Goal: Complete application form

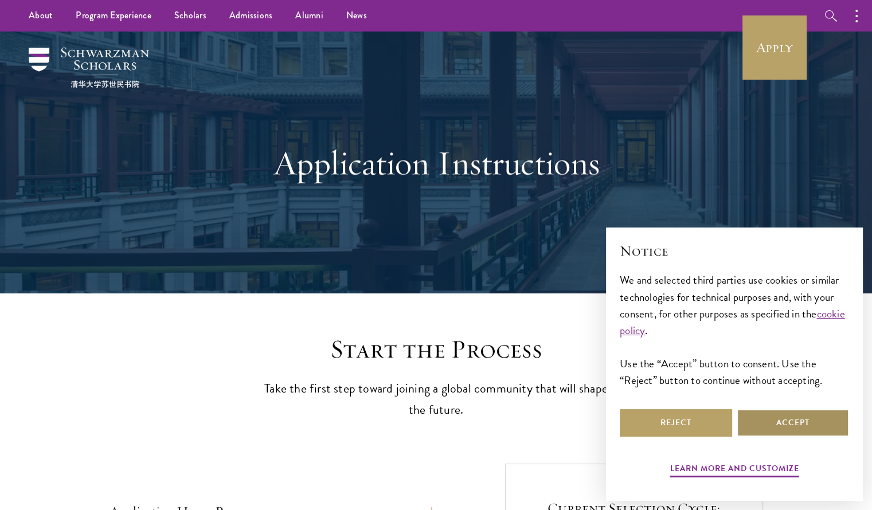
click at [777, 430] on button "Accept" at bounding box center [793, 423] width 112 height 28
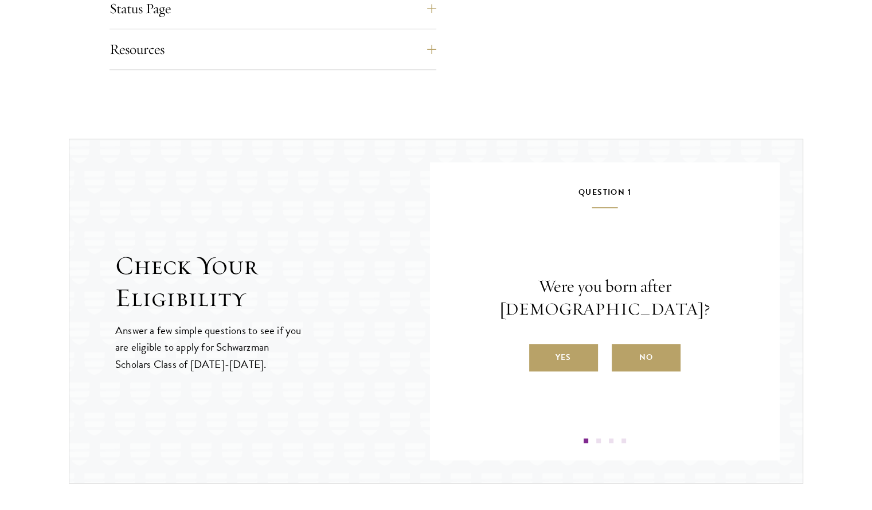
scroll to position [1075, 0]
click at [569, 349] on label "Yes" at bounding box center [563, 357] width 69 height 28
click at [540, 349] on input "Yes" at bounding box center [534, 349] width 10 height 10
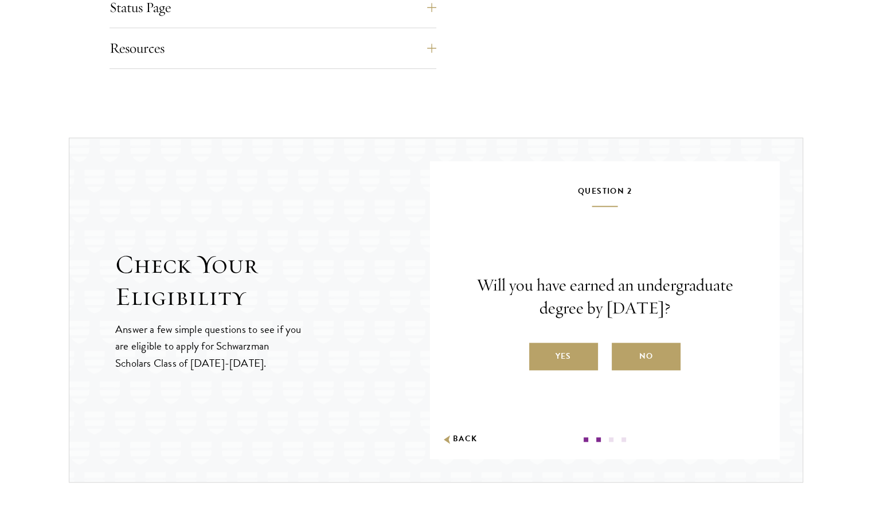
click at [627, 356] on label "No" at bounding box center [646, 357] width 69 height 28
click at [622, 354] on input "No" at bounding box center [617, 349] width 10 height 10
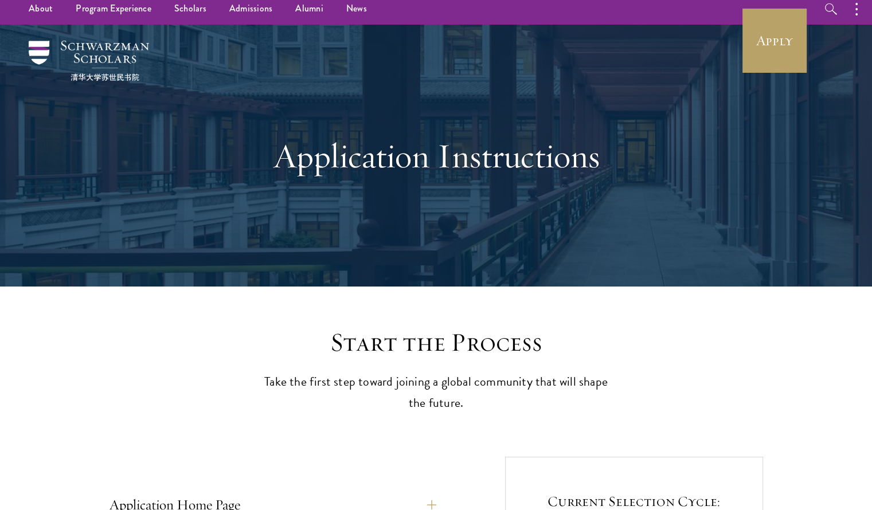
scroll to position [1, 0]
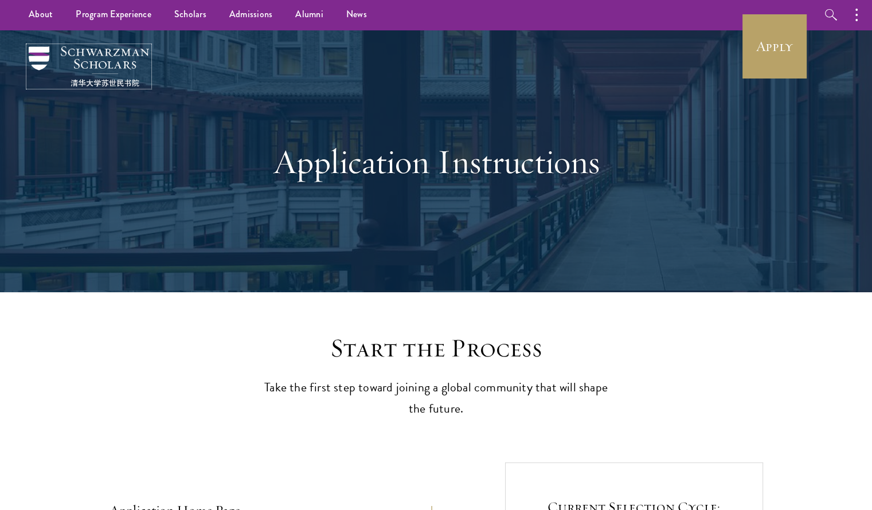
click at [94, 53] on img at bounding box center [89, 66] width 120 height 40
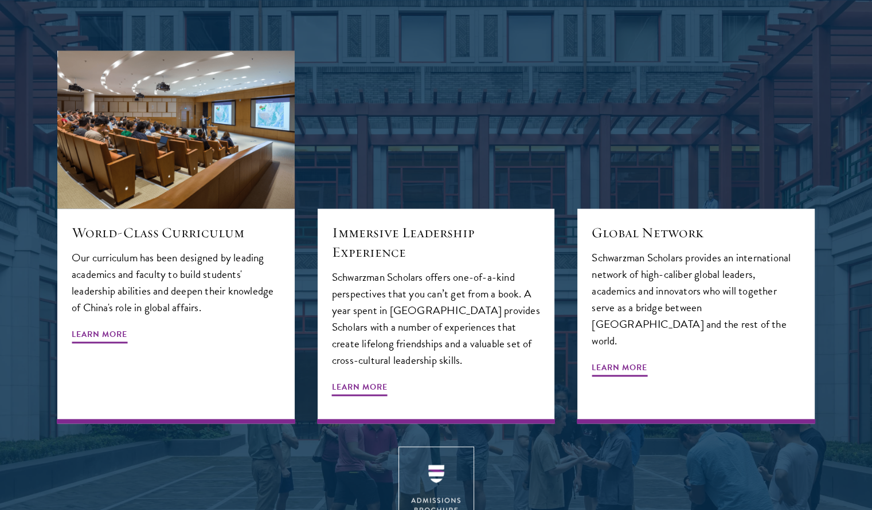
scroll to position [1270, 0]
